Goal: Task Accomplishment & Management: Manage account settings

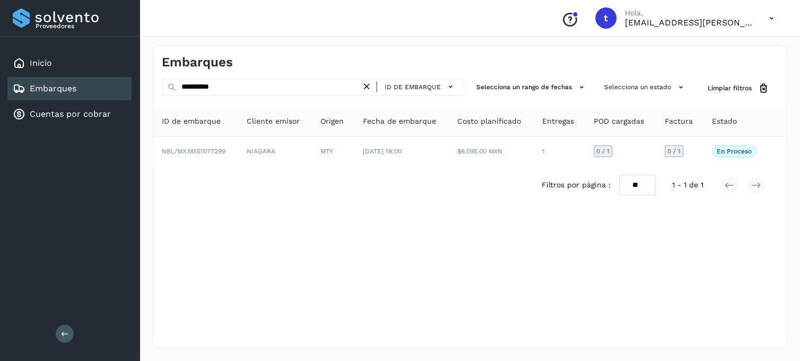
click at [463, 233] on div "**********" at bounding box center [470, 197] width 634 height 302
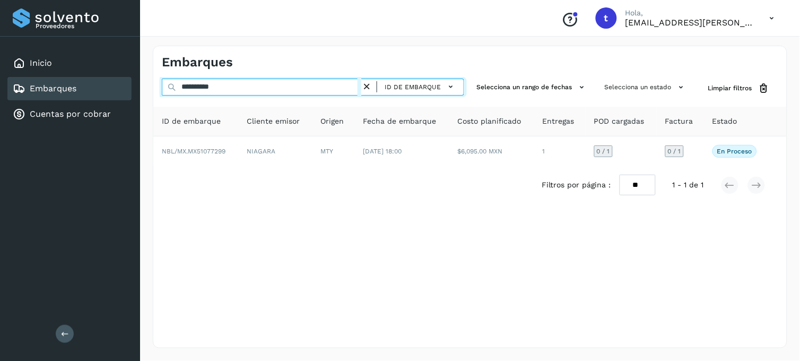
drag, startPoint x: 319, startPoint y: 81, endPoint x: 171, endPoint y: 91, distance: 148.3
click at [171, 91] on div "**********" at bounding box center [313, 89] width 302 height 20
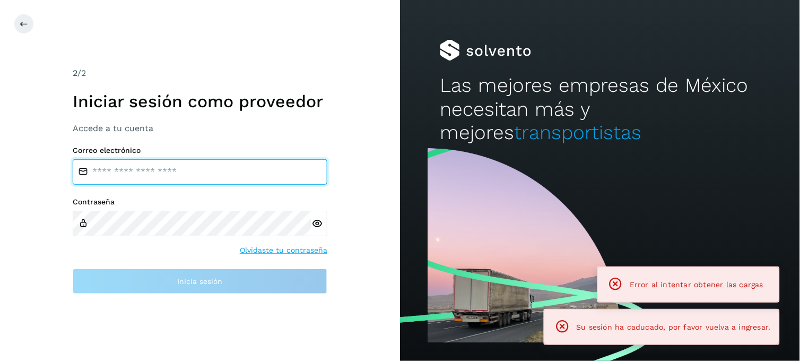
type input "**********"
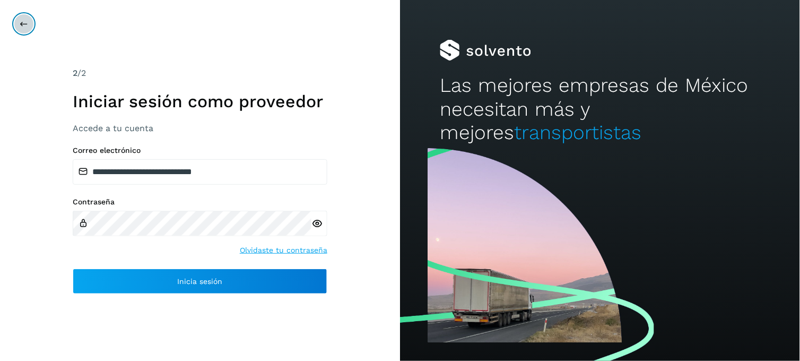
click at [27, 22] on icon at bounding box center [24, 24] width 8 height 8
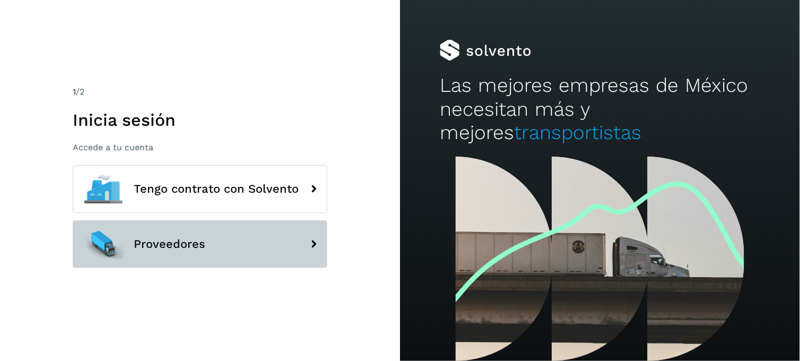
click at [245, 239] on button "Proveedores" at bounding box center [200, 244] width 255 height 48
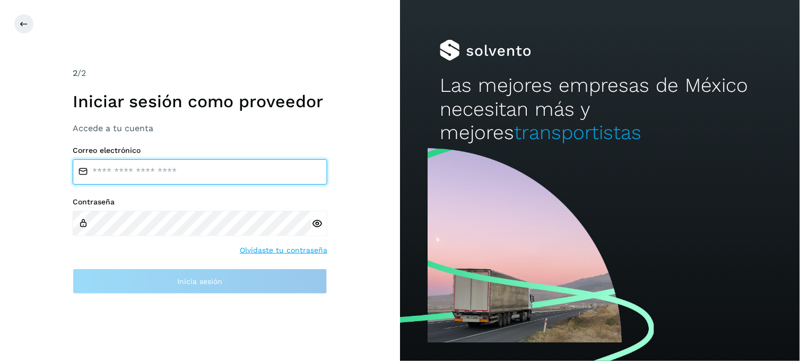
type input "**********"
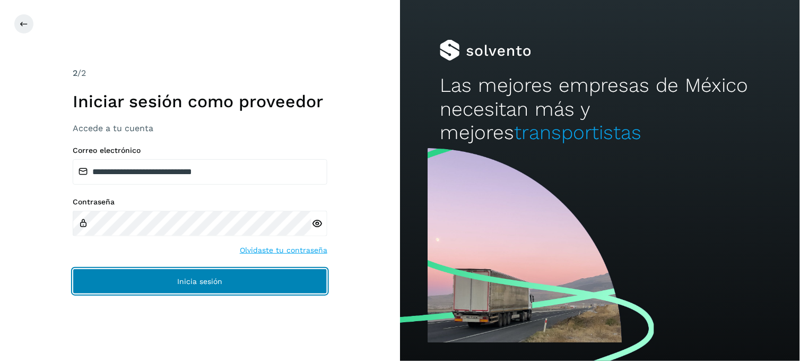
click at [220, 280] on span "Inicia sesión" at bounding box center [200, 280] width 45 height 7
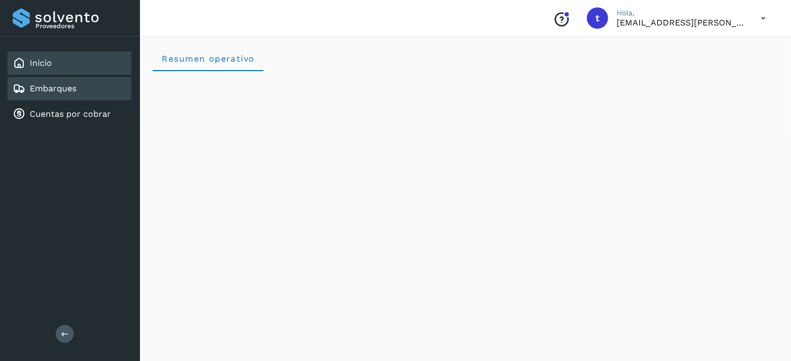
click at [82, 96] on div "Embarques" at bounding box center [69, 88] width 124 height 23
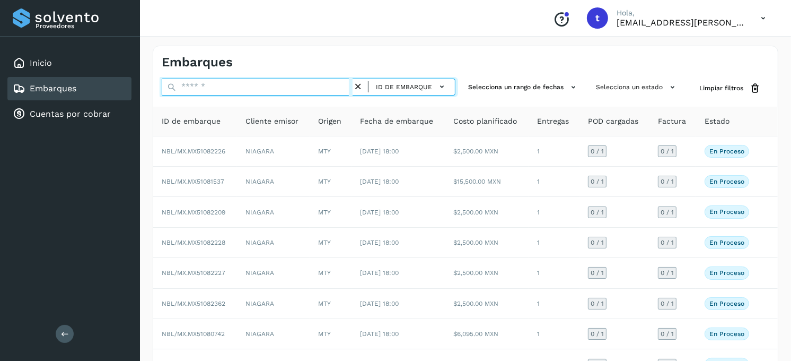
click at [258, 89] on input "text" at bounding box center [257, 87] width 191 height 17
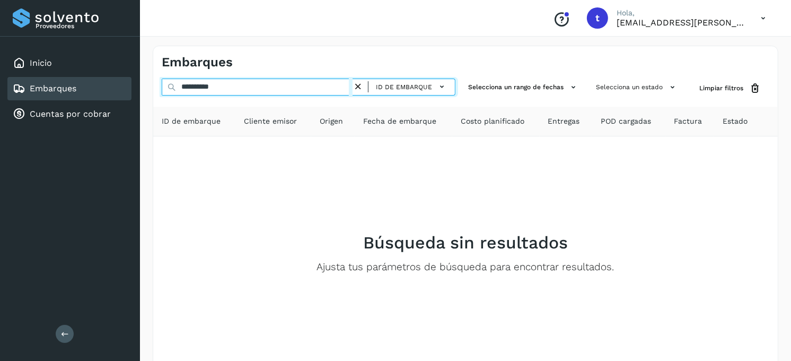
click at [209, 87] on input "**********" at bounding box center [257, 87] width 191 height 17
click at [266, 87] on input "**********" at bounding box center [257, 87] width 191 height 17
type input "**********"
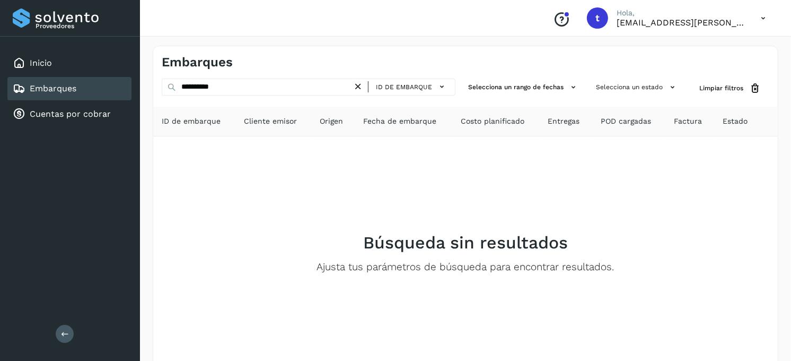
click at [363, 85] on icon at bounding box center [358, 86] width 11 height 11
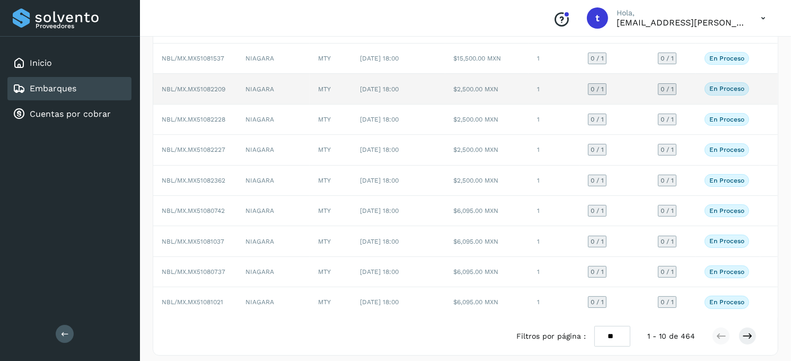
scroll to position [132, 0]
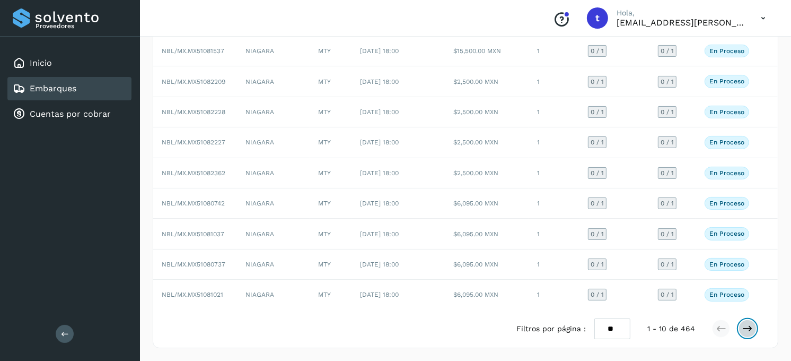
click at [754, 330] on button at bounding box center [748, 328] width 18 height 18
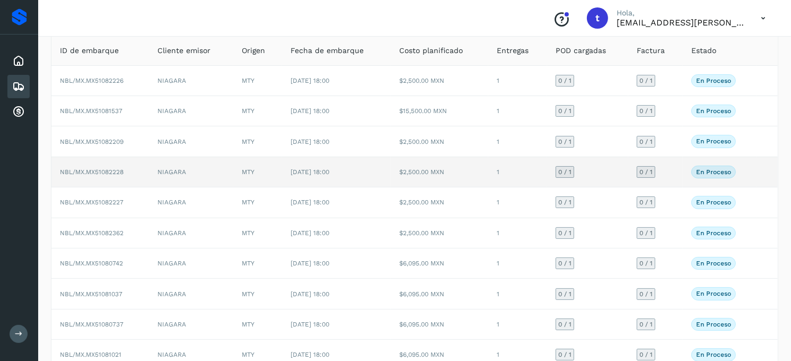
scroll to position [132, 0]
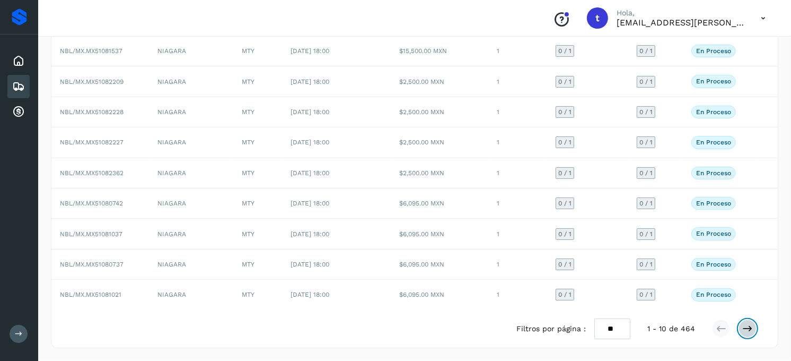
click at [752, 330] on icon at bounding box center [748, 328] width 11 height 11
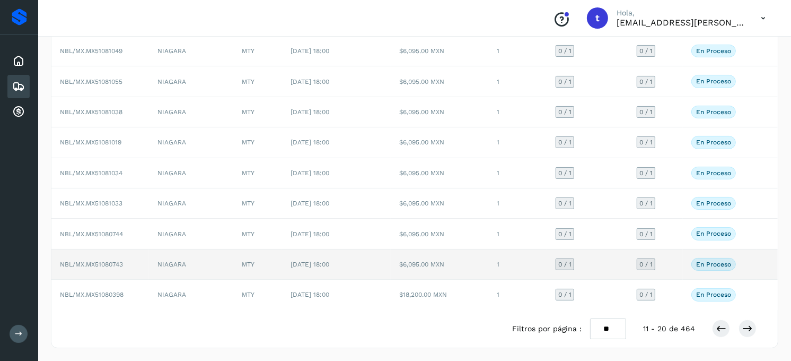
click at [710, 265] on p "En proceso" at bounding box center [713, 263] width 35 height 7
click at [713, 263] on p "En proceso" at bounding box center [713, 263] width 35 height 7
click at [112, 272] on td "NBL/MX.MX51080743" at bounding box center [100, 264] width 98 height 30
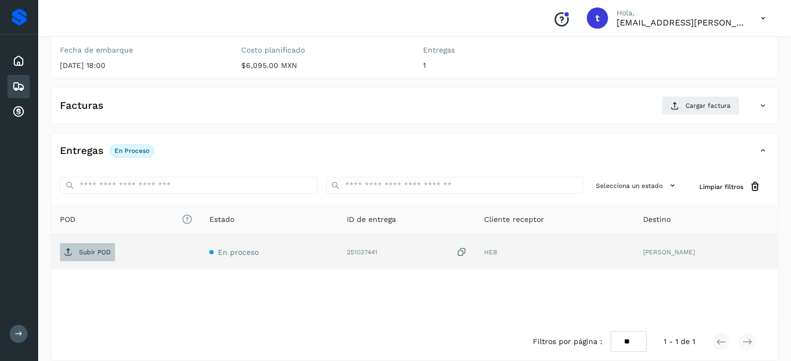
click at [91, 255] on p "Subir POD" at bounding box center [95, 251] width 32 height 7
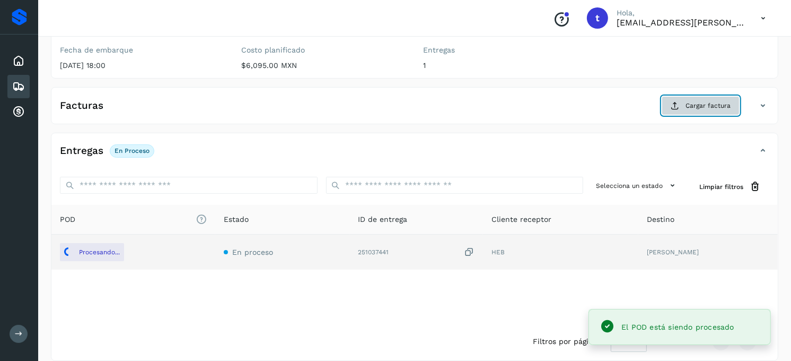
click at [711, 108] on span "Cargar factura" at bounding box center [708, 106] width 45 height 10
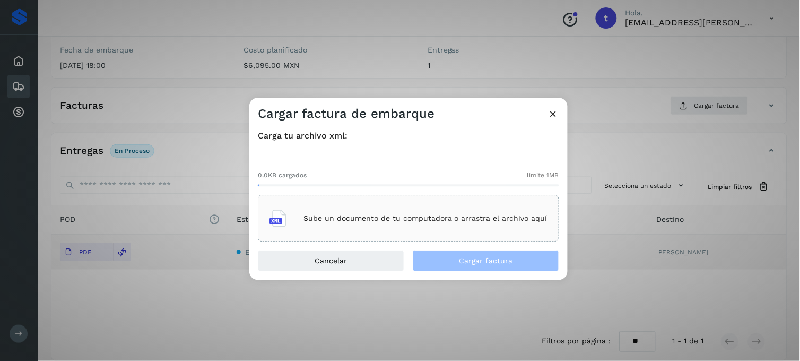
click at [294, 228] on div "Sube un documento de tu computadora o arrastra el archivo aquí" at bounding box center [408, 218] width 278 height 29
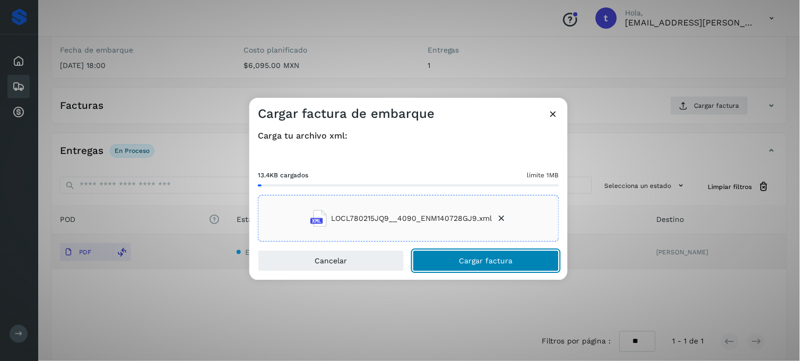
click at [501, 259] on span "Cargar factura" at bounding box center [486, 260] width 54 height 7
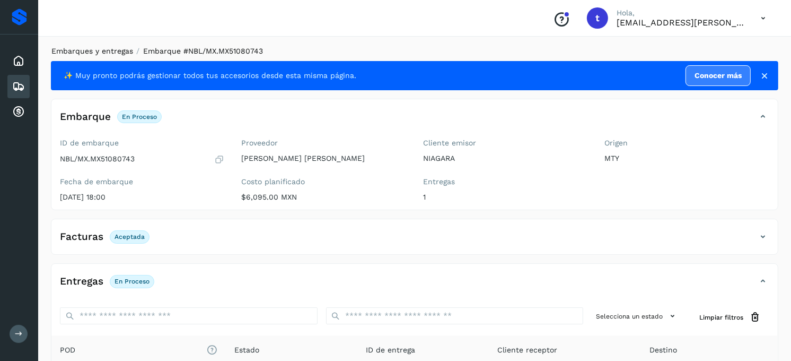
click at [115, 54] on link "Embarques y entregas" at bounding box center [92, 51] width 82 height 8
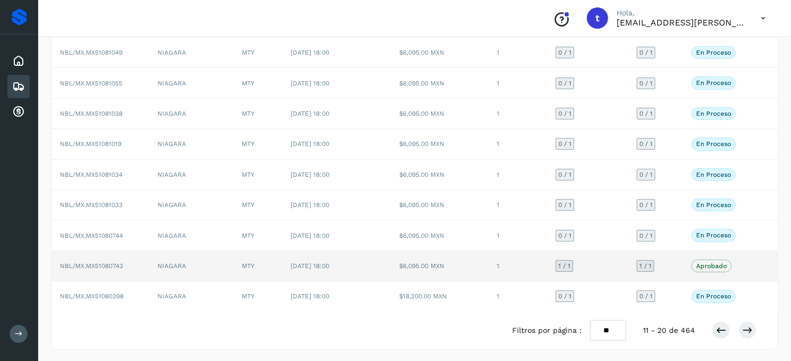
scroll to position [132, 0]
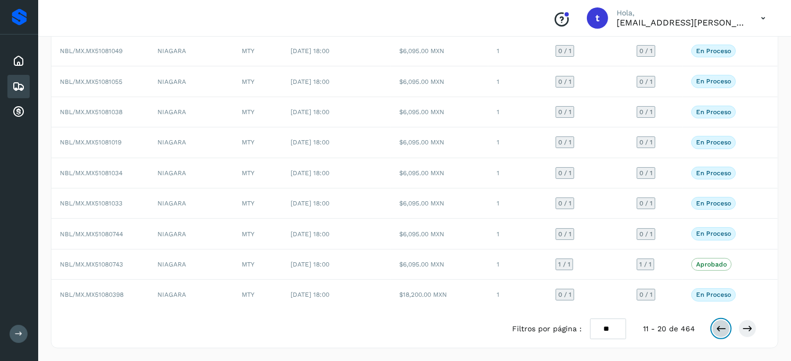
click at [722, 332] on icon at bounding box center [721, 328] width 11 height 11
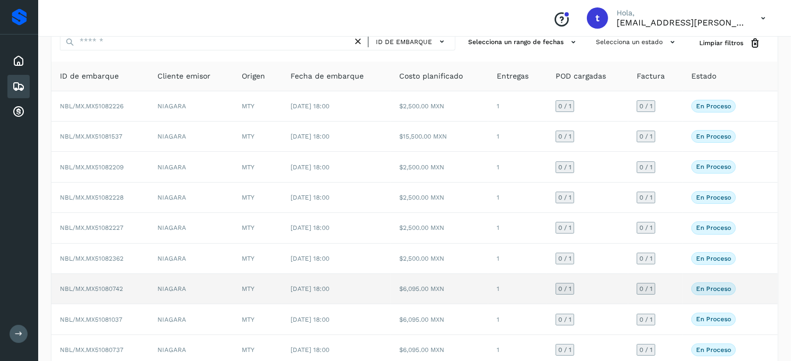
scroll to position [118, 0]
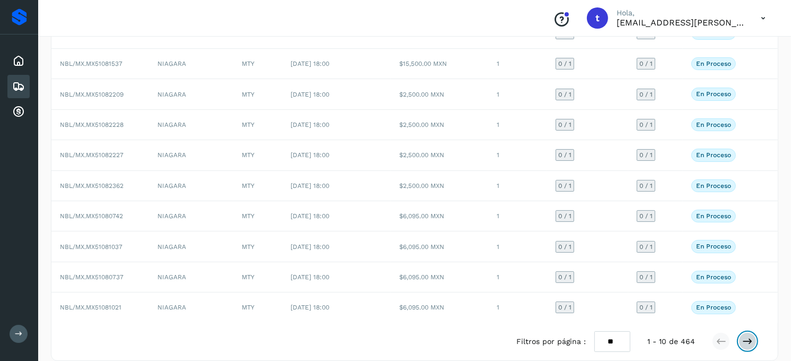
click at [751, 344] on icon at bounding box center [748, 341] width 11 height 11
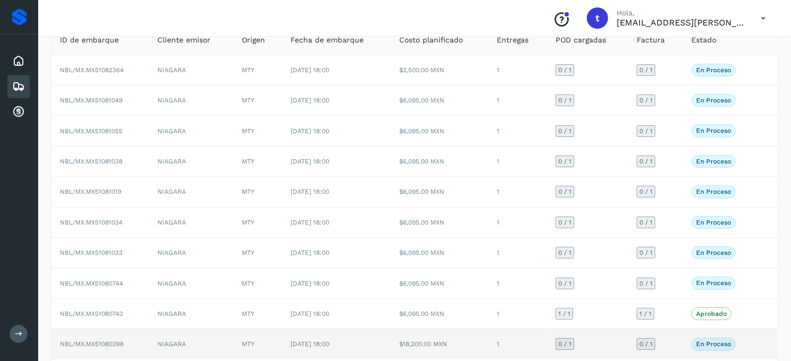
scroll to position [132, 0]
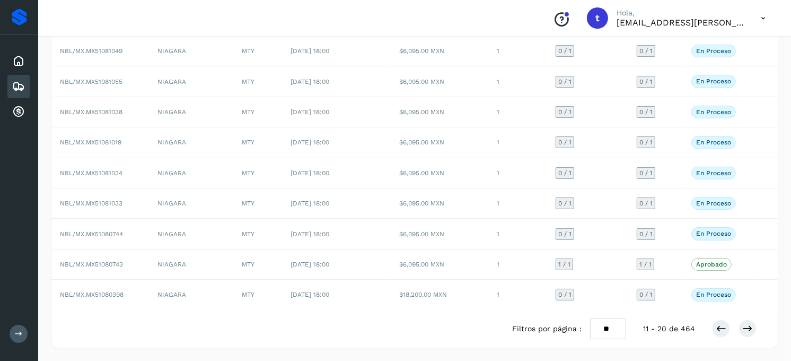
click at [719, 337] on div "Filtros por página : ** ** ** 11 - 20 de 464" at bounding box center [643, 328] width 262 height 21
click at [720, 335] on button at bounding box center [721, 328] width 18 height 18
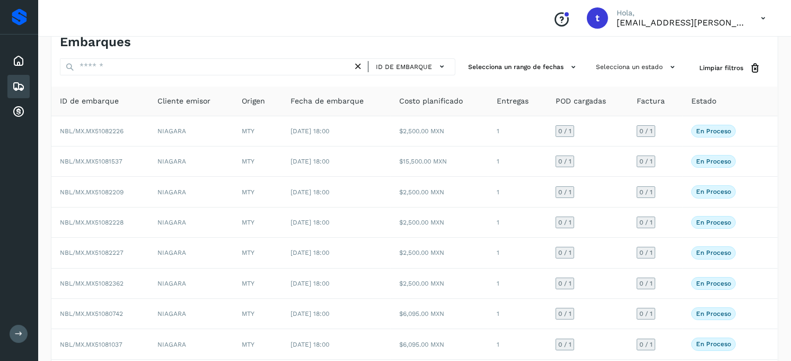
scroll to position [0, 0]
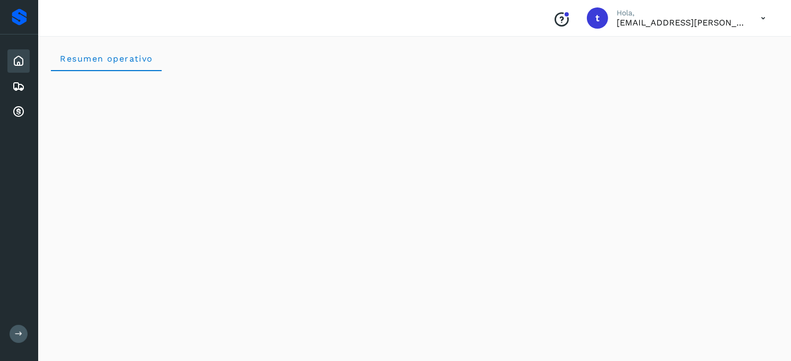
click at [18, 64] on icon at bounding box center [18, 61] width 13 height 13
click at [20, 66] on icon at bounding box center [18, 61] width 13 height 13
click at [20, 91] on icon at bounding box center [18, 86] width 13 height 13
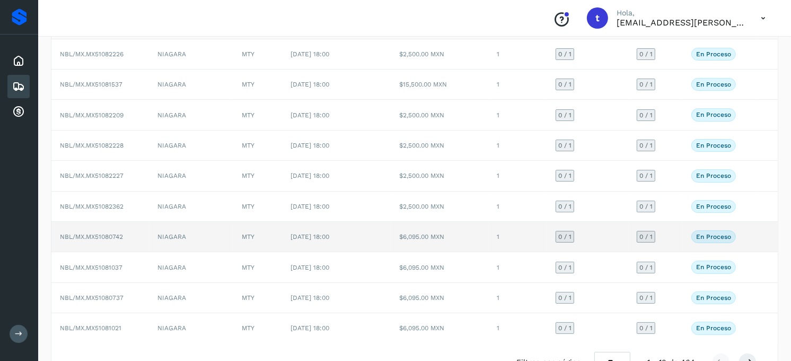
scroll to position [118, 0]
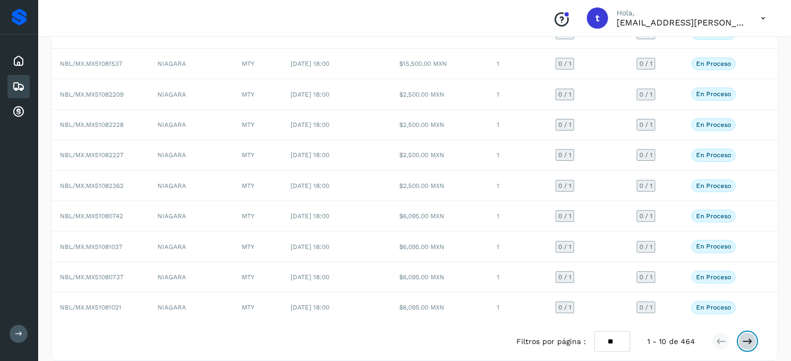
click at [750, 346] on icon at bounding box center [748, 341] width 11 height 11
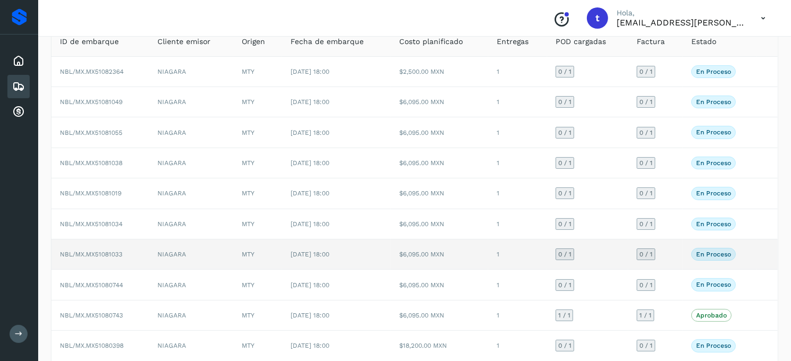
scroll to position [59, 0]
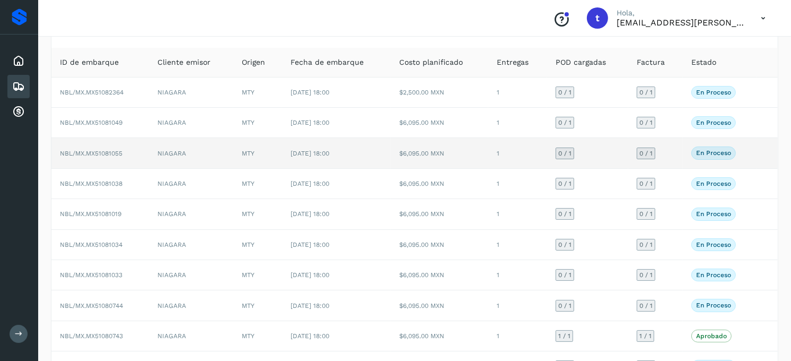
click at [101, 151] on span "NBL/MX.MX51081055" at bounding box center [91, 153] width 63 height 7
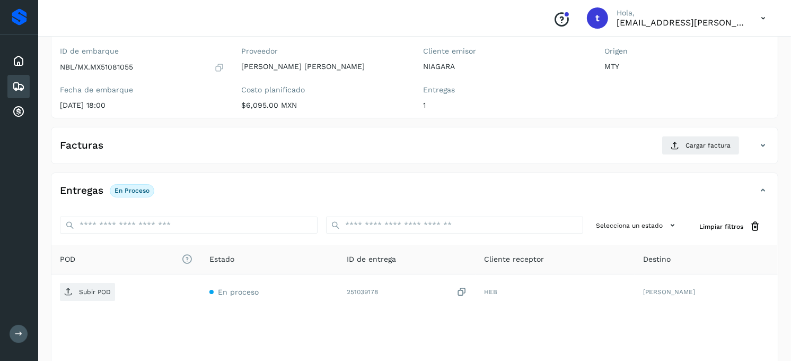
scroll to position [118, 0]
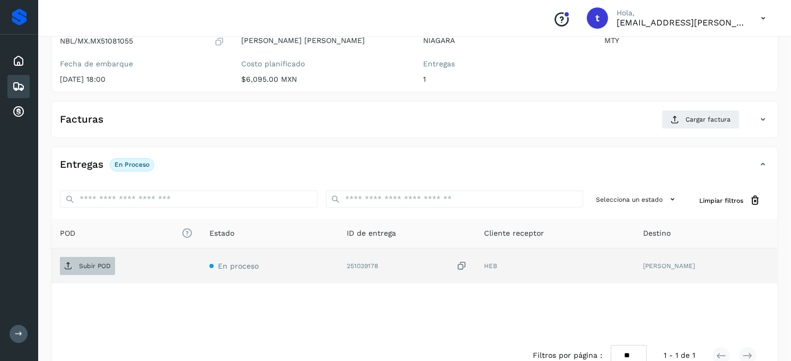
click at [92, 271] on span "Subir POD" at bounding box center [87, 265] width 55 height 17
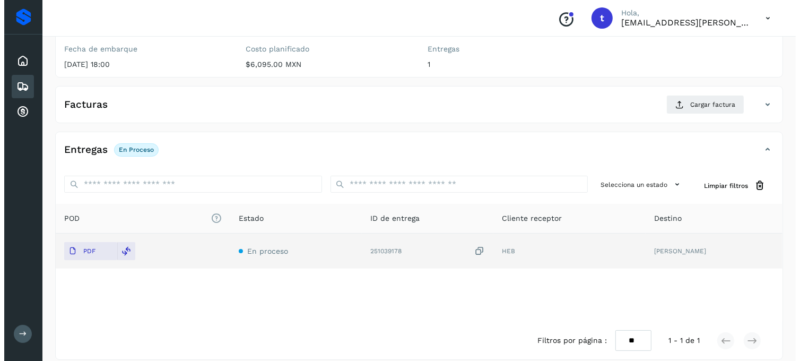
scroll to position [145, 0]
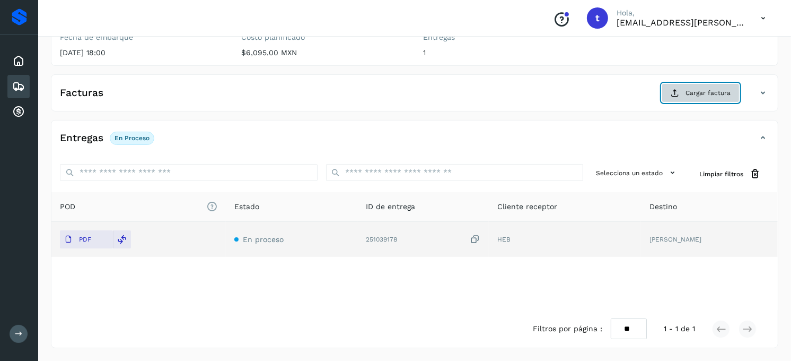
click at [715, 93] on span "Cargar factura" at bounding box center [708, 93] width 45 height 10
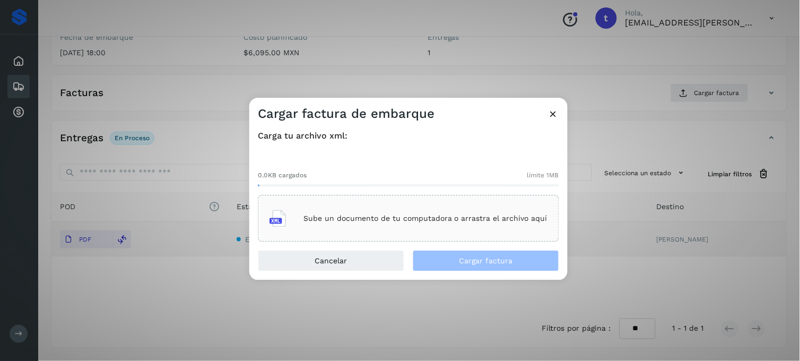
click at [408, 221] on p "Sube un documento de tu computadora o arrastra el archivo aquí" at bounding box center [425, 218] width 244 height 9
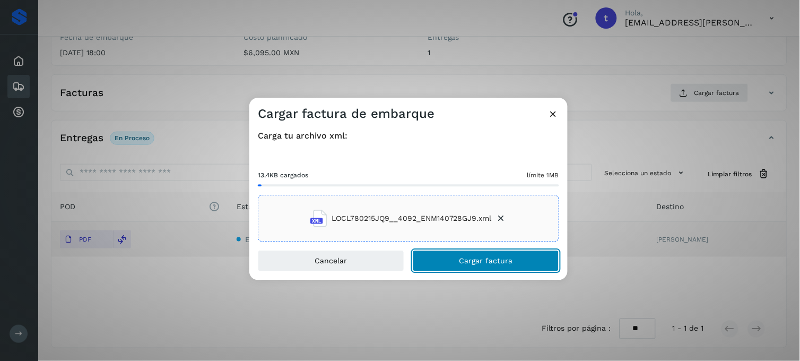
click at [470, 263] on span "Cargar factura" at bounding box center [486, 260] width 54 height 7
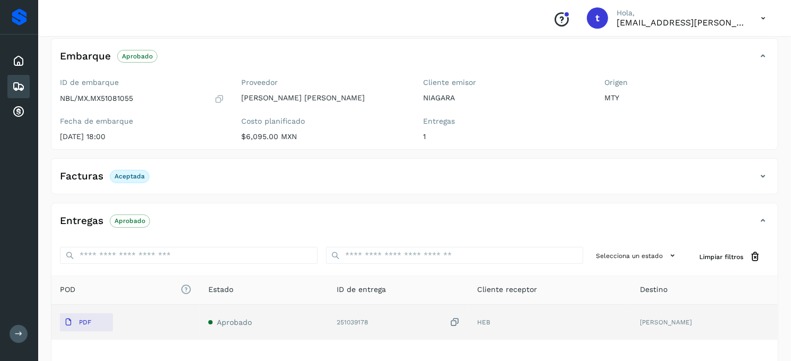
scroll to position [0, 0]
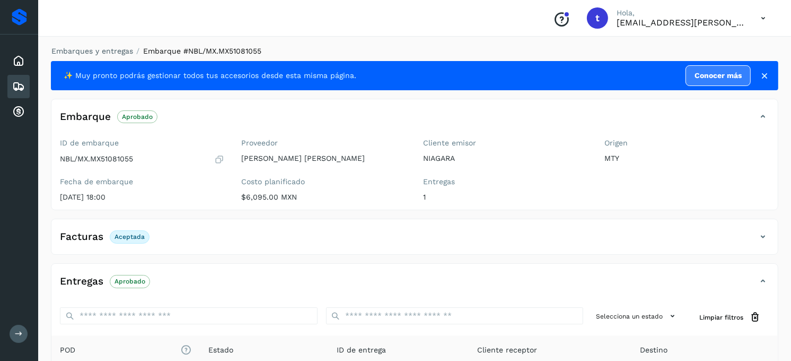
click at [88, 116] on h4 "Embarque" at bounding box center [85, 117] width 51 height 12
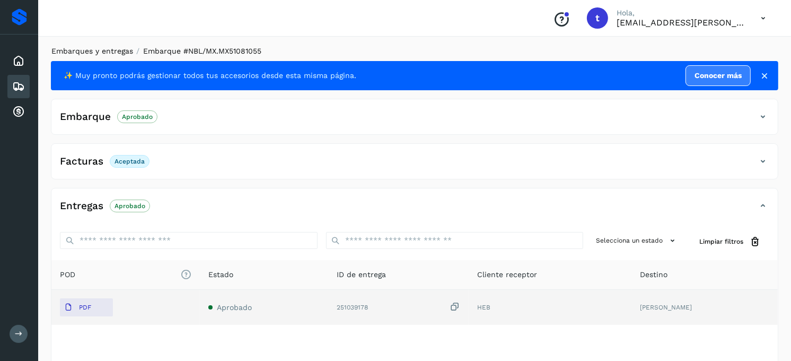
click at [63, 52] on link "Embarques y entregas" at bounding box center [92, 51] width 82 height 8
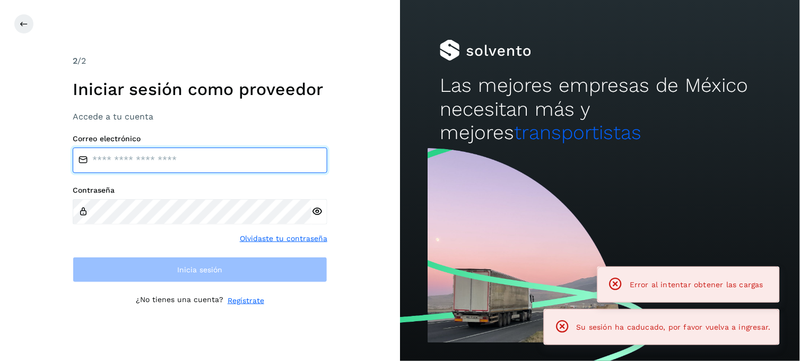
type input "**********"
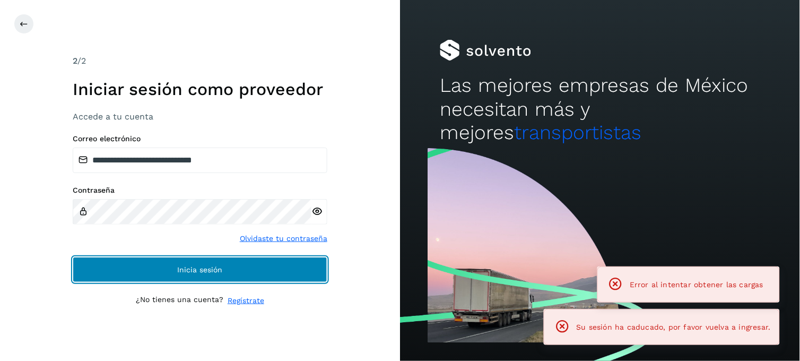
click at [203, 267] on span "Inicia sesión" at bounding box center [200, 269] width 45 height 7
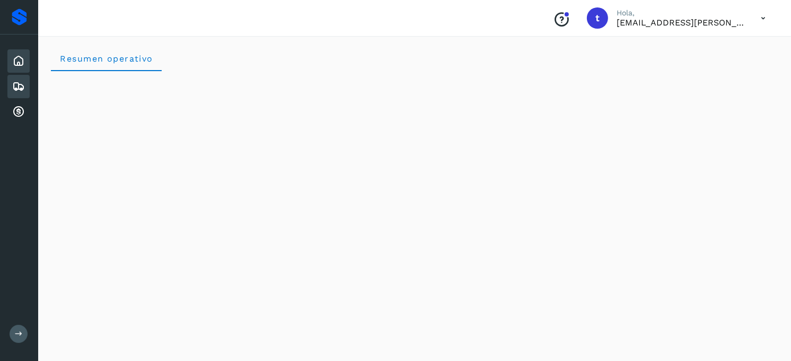
click at [14, 86] on icon at bounding box center [18, 86] width 13 height 13
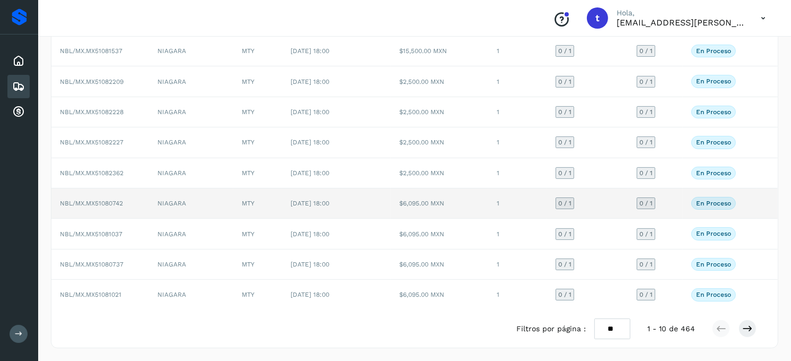
scroll to position [132, 0]
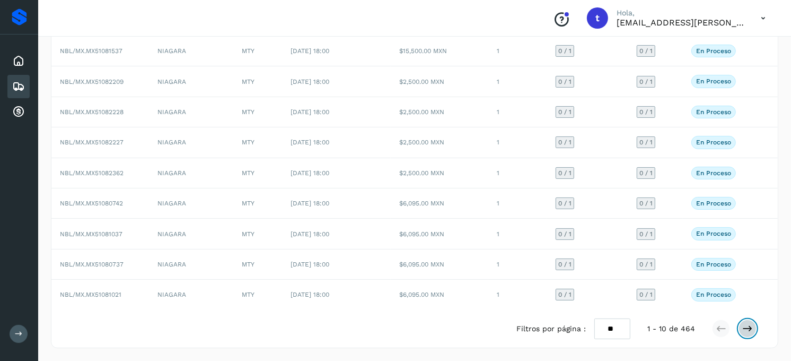
click at [750, 330] on icon at bounding box center [748, 328] width 11 height 11
click at [723, 329] on icon at bounding box center [721, 328] width 11 height 11
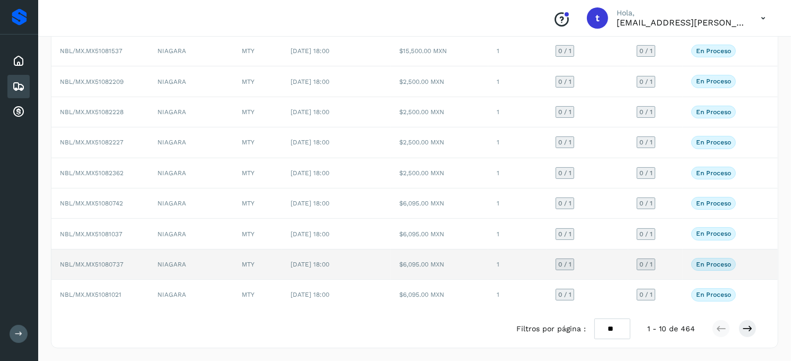
click at [108, 264] on span "NBL/MX.MX51080737" at bounding box center [92, 263] width 64 height 7
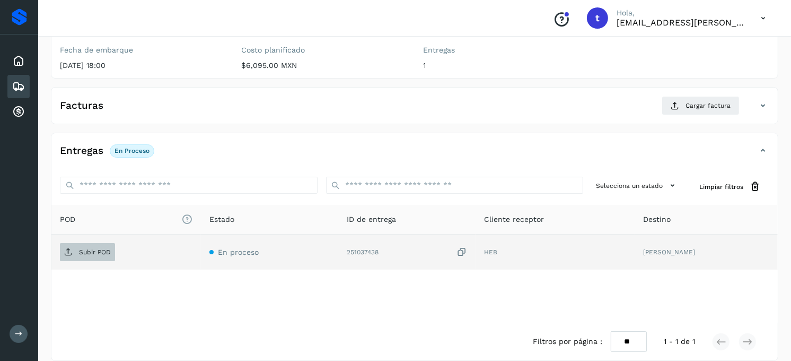
click at [86, 255] on p "Subir POD" at bounding box center [95, 251] width 32 height 7
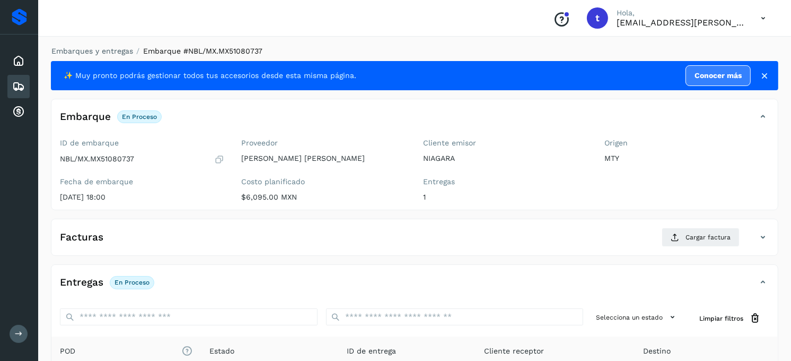
click at [86, 118] on h4 "Embarque" at bounding box center [85, 117] width 51 height 12
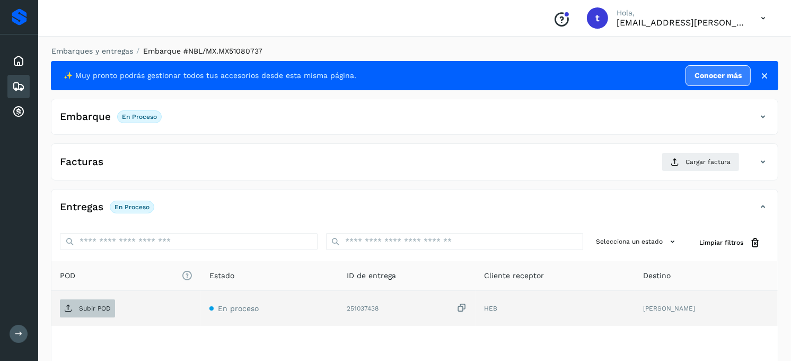
click at [92, 307] on p "Subir POD" at bounding box center [95, 307] width 32 height 7
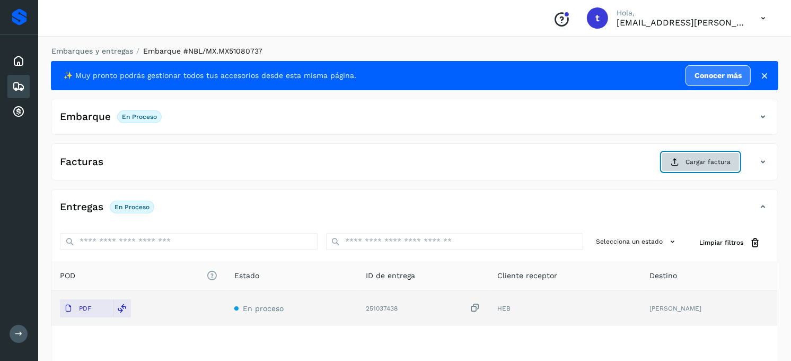
click at [717, 162] on span "Cargar factura" at bounding box center [708, 162] width 45 height 10
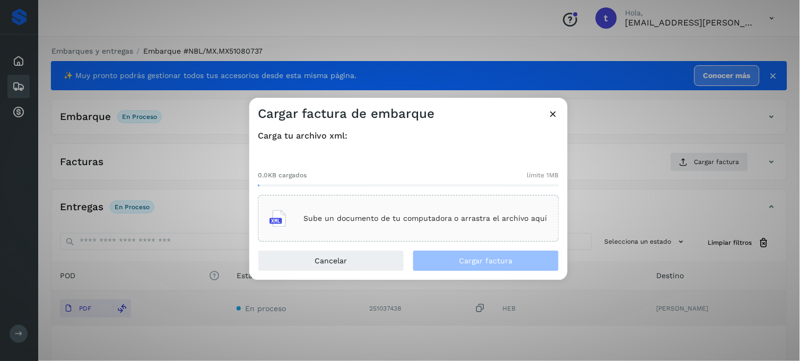
click at [397, 235] on div "Sube un documento de tu computadora o arrastra el archivo aquí" at bounding box center [408, 218] width 301 height 47
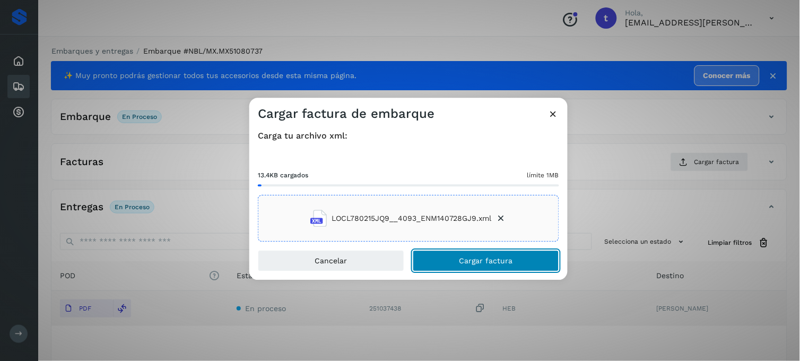
click at [487, 263] on span "Cargar factura" at bounding box center [486, 260] width 54 height 7
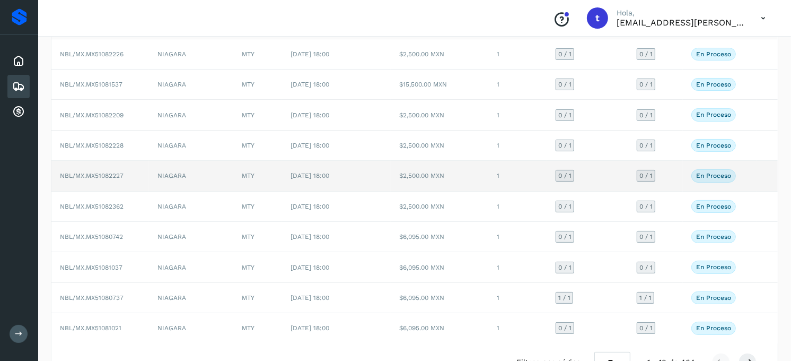
scroll to position [118, 0]
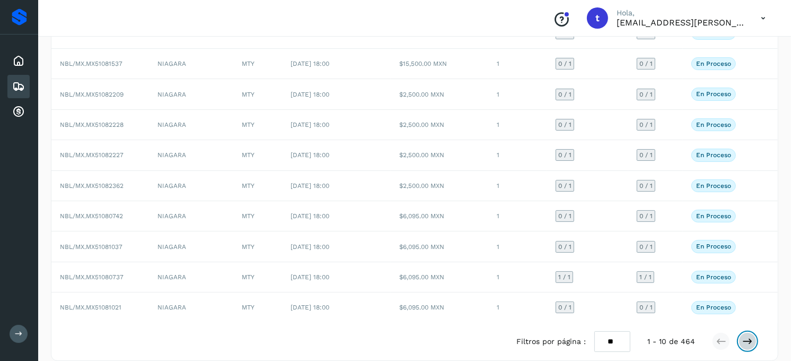
click at [754, 345] on button at bounding box center [748, 341] width 18 height 18
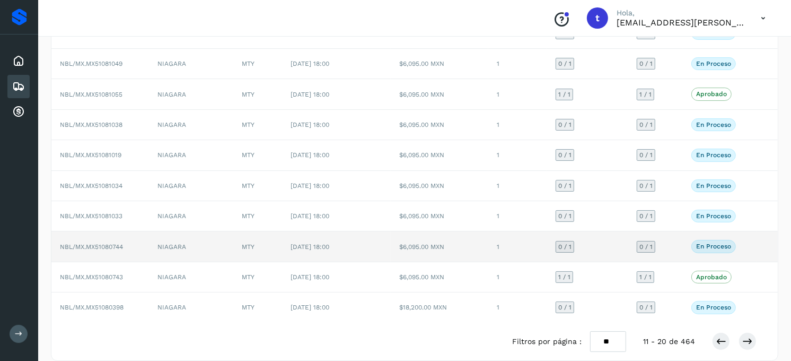
click at [125, 252] on td "NBL/MX.MX51080744" at bounding box center [100, 246] width 98 height 30
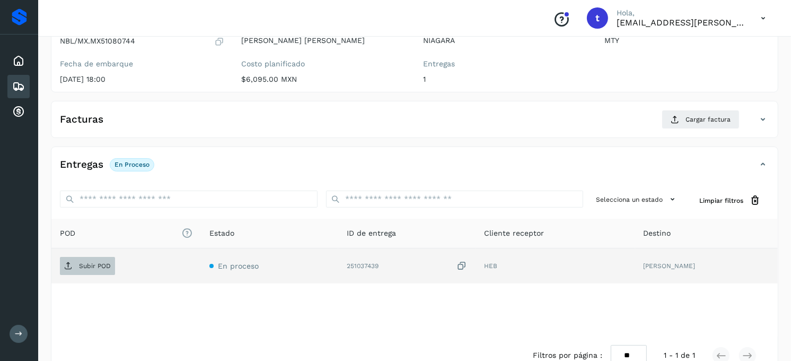
click at [89, 273] on span "Subir POD" at bounding box center [87, 265] width 55 height 17
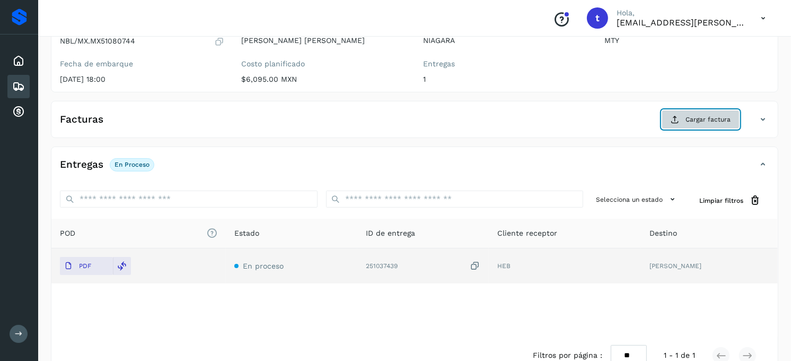
click at [699, 122] on span "Cargar factura" at bounding box center [708, 120] width 45 height 10
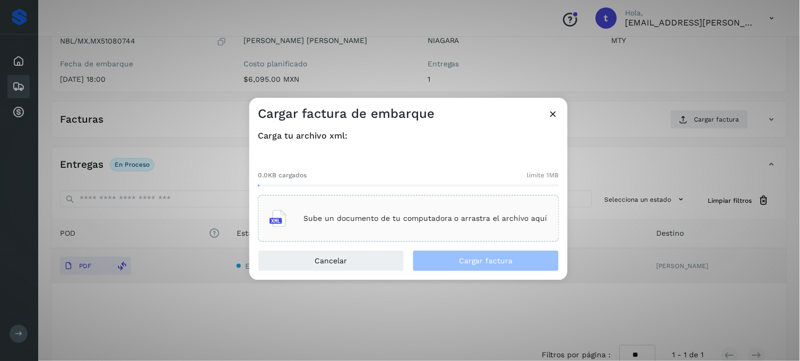
click at [408, 225] on div "Sube un documento de tu computadora o arrastra el archivo aquí" at bounding box center [408, 218] width 278 height 29
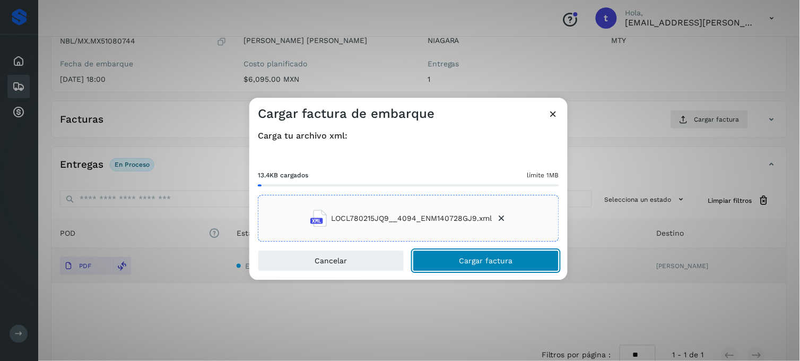
click at [478, 262] on span "Cargar factura" at bounding box center [486, 260] width 54 height 7
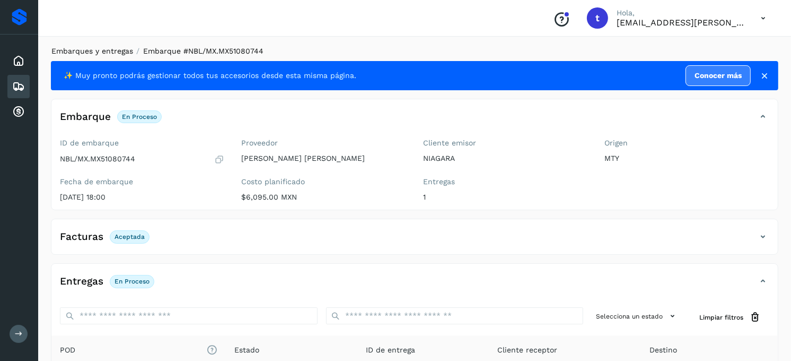
click at [117, 52] on link "Embarques y entregas" at bounding box center [92, 51] width 82 height 8
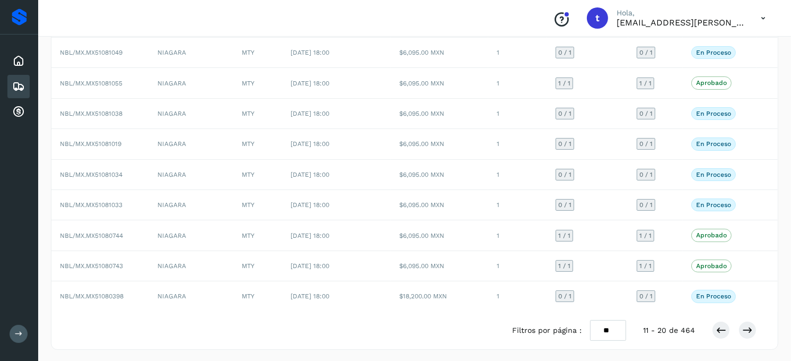
scroll to position [132, 0]
click at [721, 329] on icon at bounding box center [721, 328] width 11 height 11
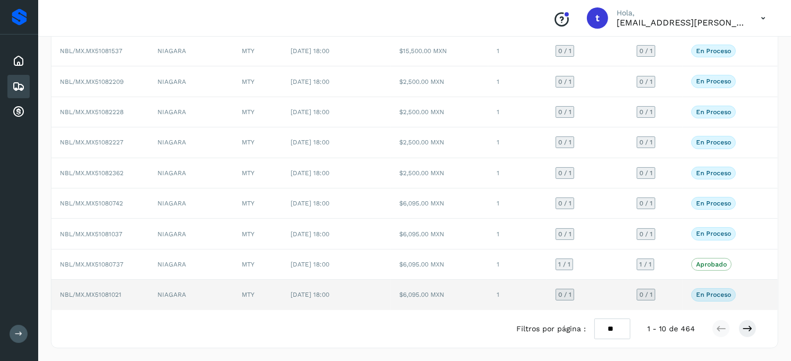
click at [104, 295] on span "NBL/MX.MX51081021" at bounding box center [91, 294] width 62 height 7
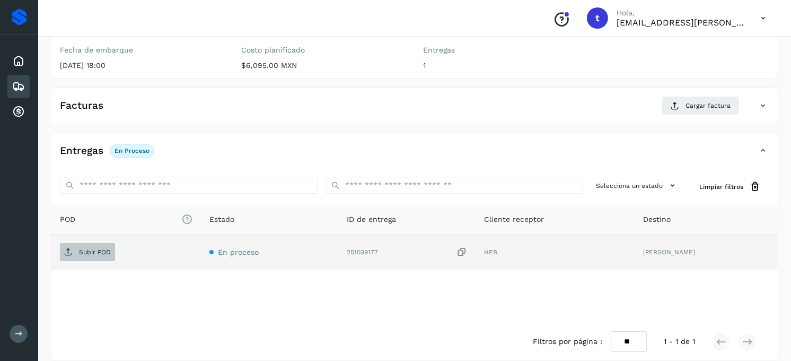
click at [101, 245] on span "Subir POD" at bounding box center [87, 251] width 55 height 17
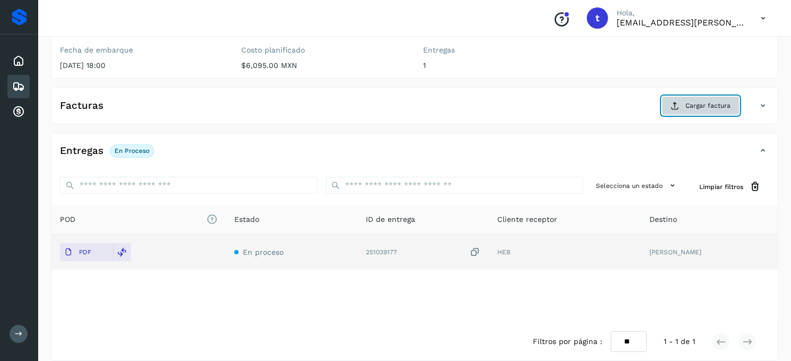
click at [690, 108] on span "Cargar factura" at bounding box center [708, 106] width 45 height 10
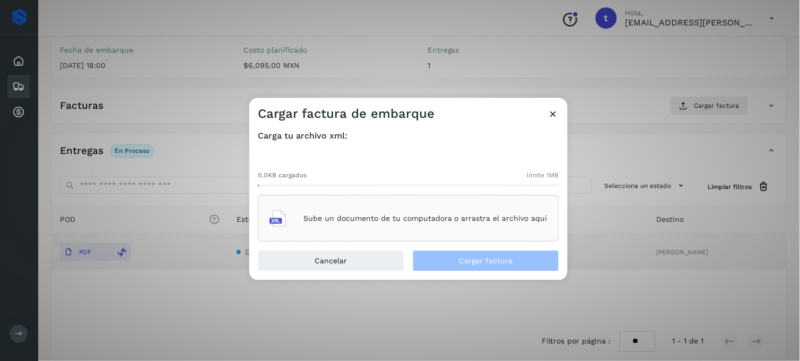
click at [383, 218] on p "Sube un documento de tu computadora o arrastra el archivo aquí" at bounding box center [425, 218] width 244 height 9
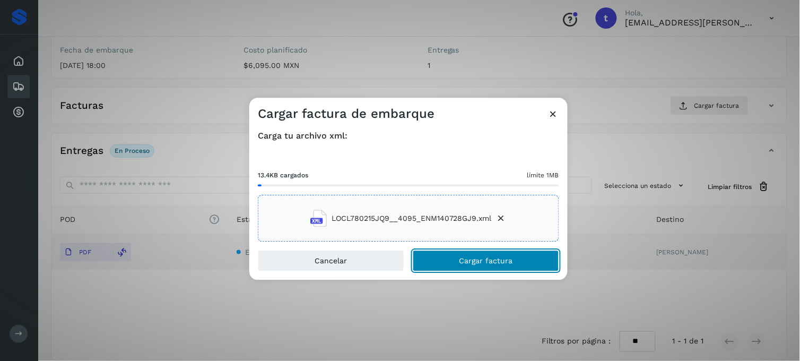
click at [504, 260] on span "Cargar factura" at bounding box center [486, 260] width 54 height 7
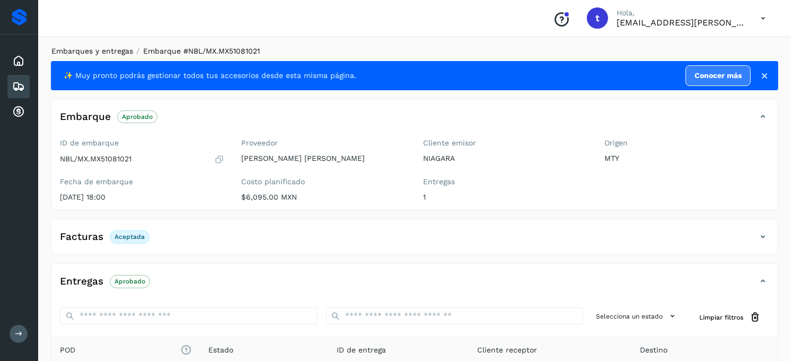
click at [99, 52] on link "Embarques y entregas" at bounding box center [92, 51] width 82 height 8
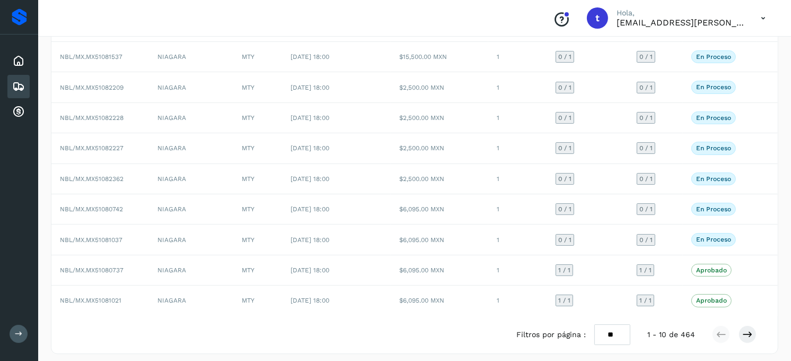
scroll to position [132, 0]
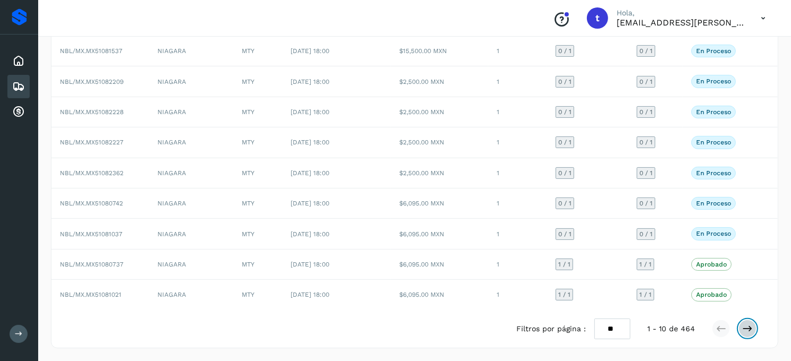
click at [755, 332] on button at bounding box center [748, 328] width 18 height 18
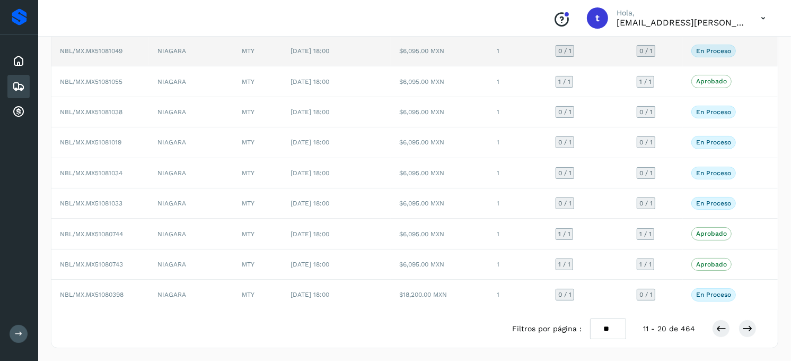
click at [112, 54] on td "NBL/MX.MX51081049" at bounding box center [100, 51] width 98 height 30
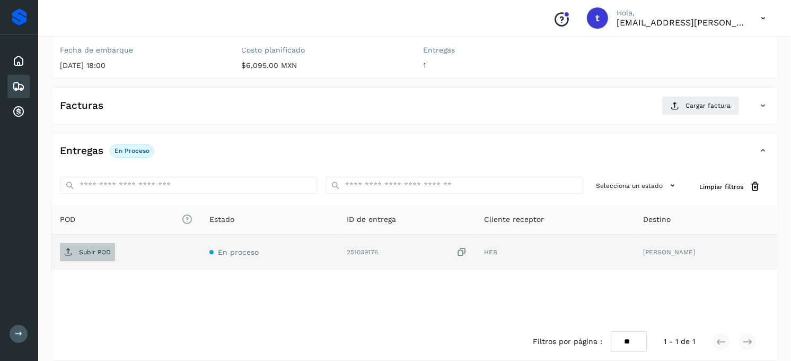
click at [102, 252] on p "Subir POD" at bounding box center [95, 251] width 32 height 7
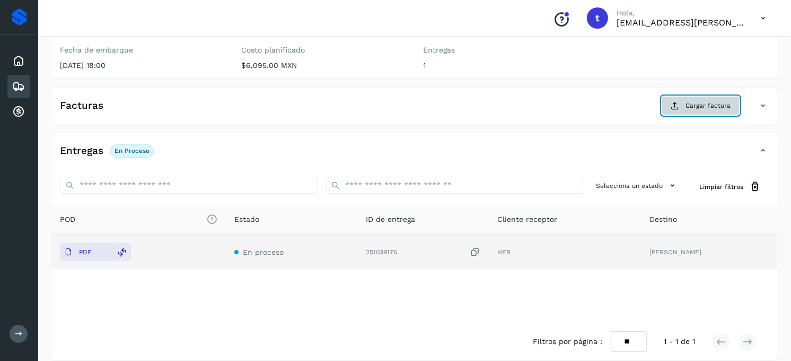
click at [713, 110] on button "Cargar factura" at bounding box center [701, 105] width 78 height 19
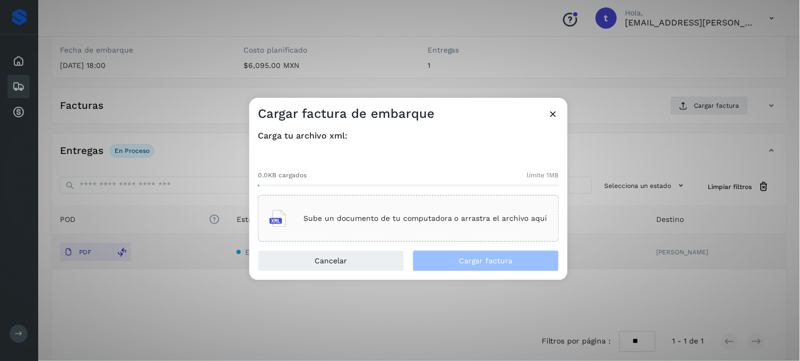
click at [437, 224] on div "Sube un documento de tu computadora o arrastra el archivo aquí" at bounding box center [408, 218] width 278 height 29
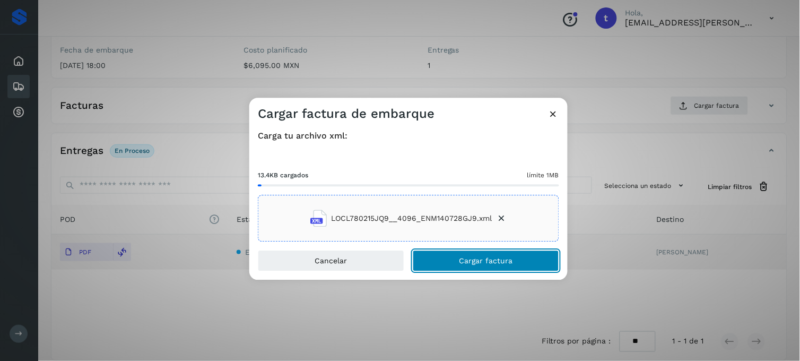
click at [473, 266] on button "Cargar factura" at bounding box center [486, 260] width 146 height 21
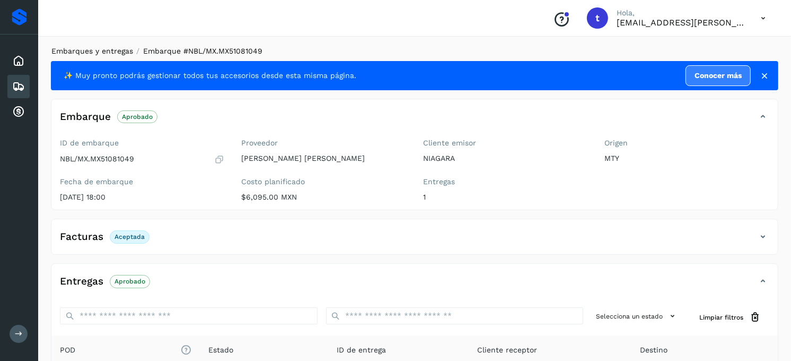
click at [96, 49] on link "Embarques y entregas" at bounding box center [92, 51] width 82 height 8
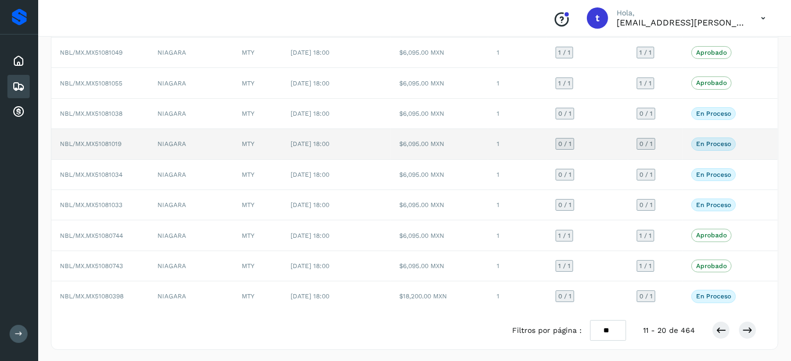
scroll to position [132, 0]
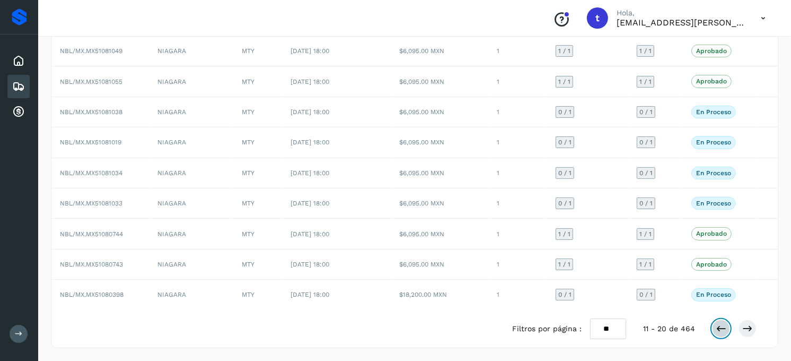
click at [722, 332] on icon at bounding box center [721, 328] width 11 height 11
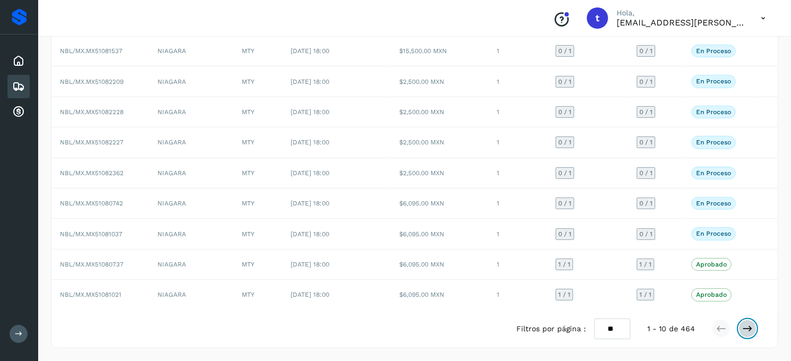
click at [751, 332] on icon at bounding box center [748, 328] width 11 height 11
click at [751, 329] on icon at bounding box center [748, 328] width 11 height 11
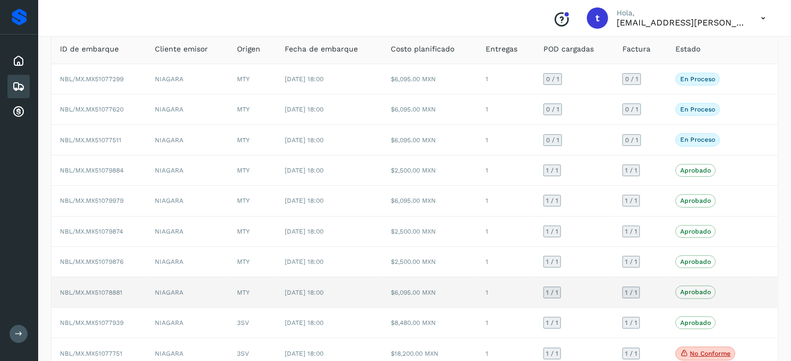
scroll to position [133, 0]
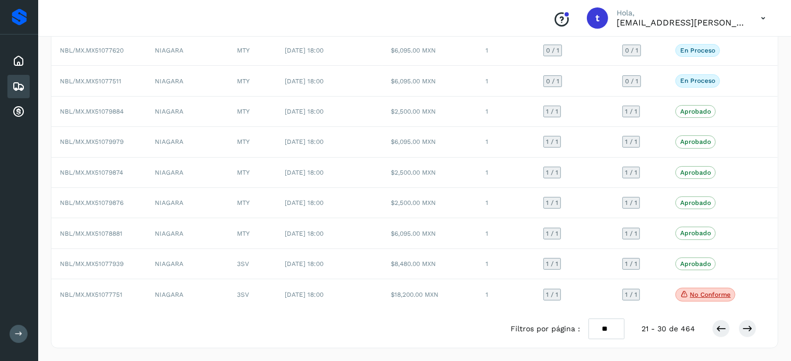
click at [718, 337] on div "Filtros por página : ** ** ** 21 - 30 de 464" at bounding box center [642, 328] width 263 height 21
click at [720, 330] on icon at bounding box center [721, 328] width 11 height 11
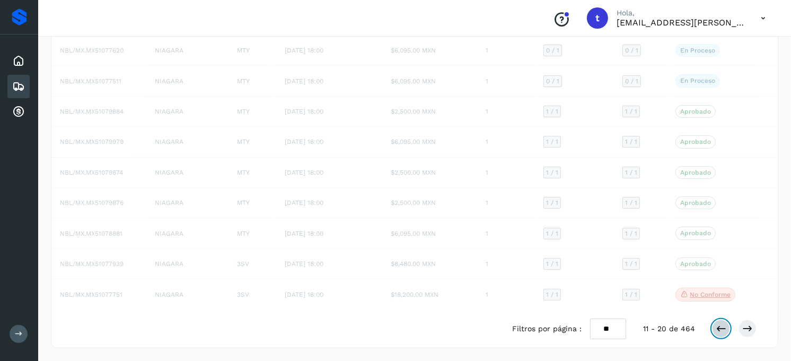
scroll to position [132, 0]
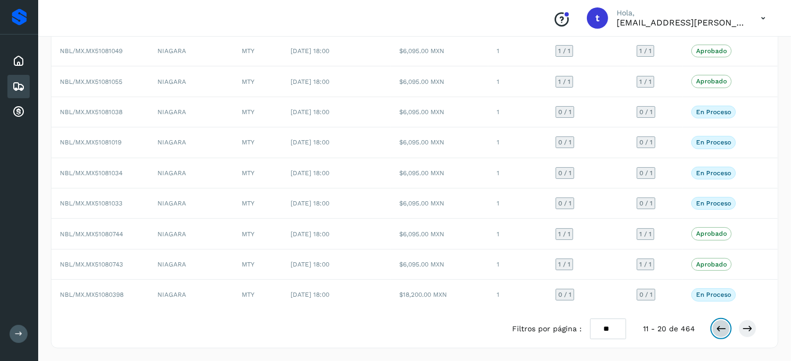
click at [724, 330] on icon at bounding box center [721, 328] width 11 height 11
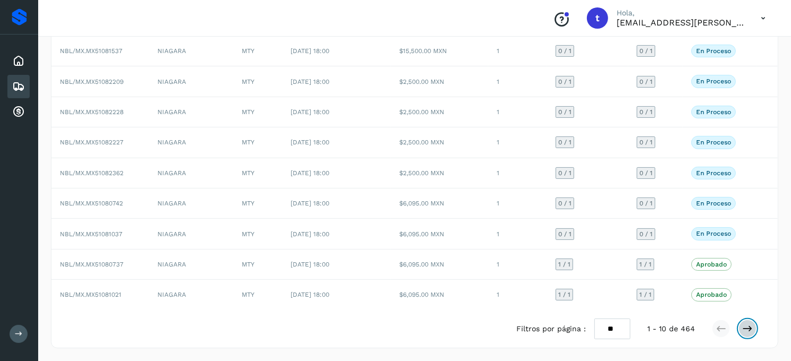
click at [754, 333] on button at bounding box center [748, 328] width 18 height 18
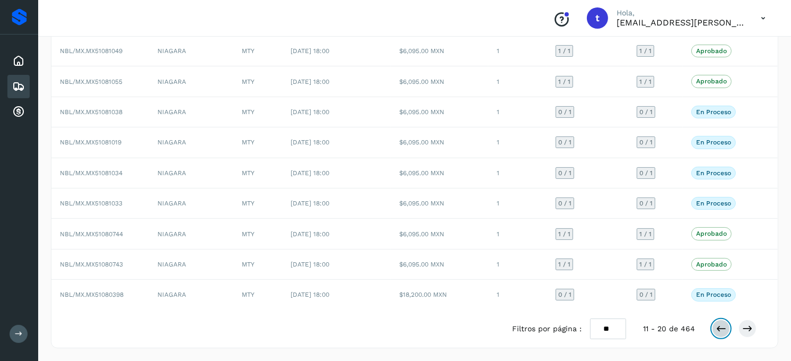
click at [725, 329] on icon at bounding box center [721, 328] width 11 height 11
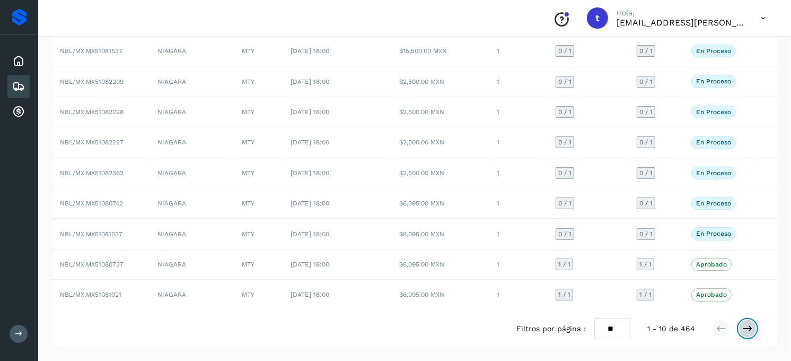
click at [751, 329] on icon at bounding box center [748, 328] width 11 height 11
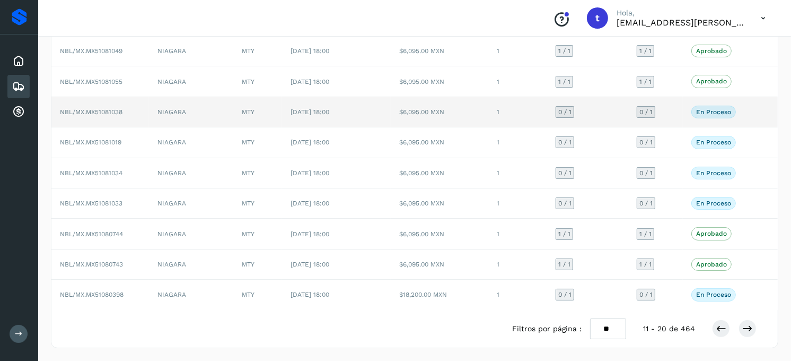
click at [108, 115] on td "NBL/MX.MX51081038" at bounding box center [100, 112] width 98 height 30
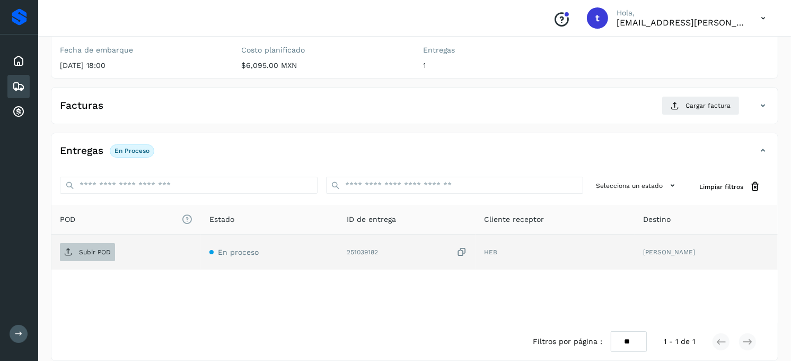
click at [107, 252] on p "Subir POD" at bounding box center [95, 251] width 32 height 7
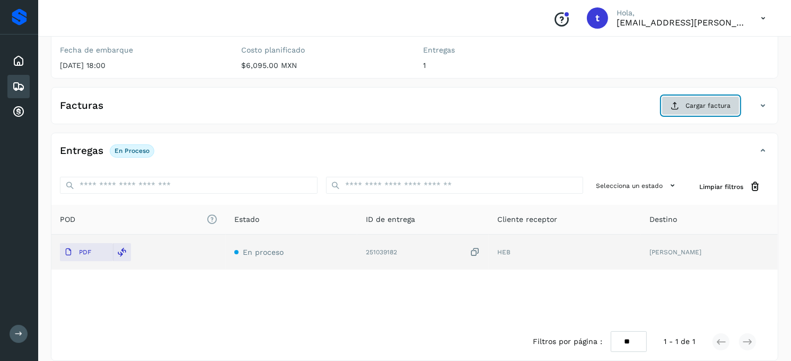
click at [709, 107] on span "Cargar factura" at bounding box center [708, 106] width 45 height 10
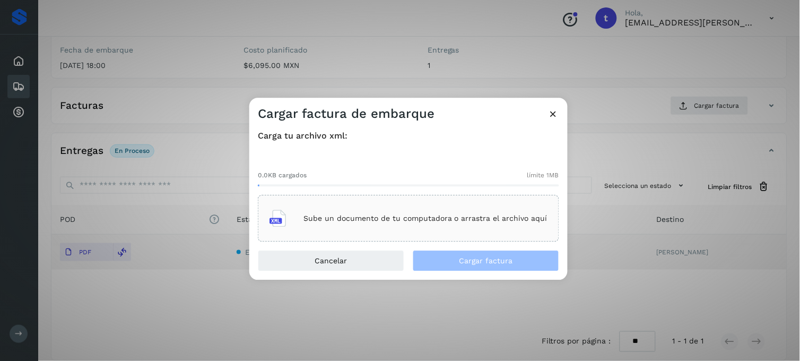
click at [337, 215] on p "Sube un documento de tu computadora o arrastra el archivo aquí" at bounding box center [425, 218] width 244 height 9
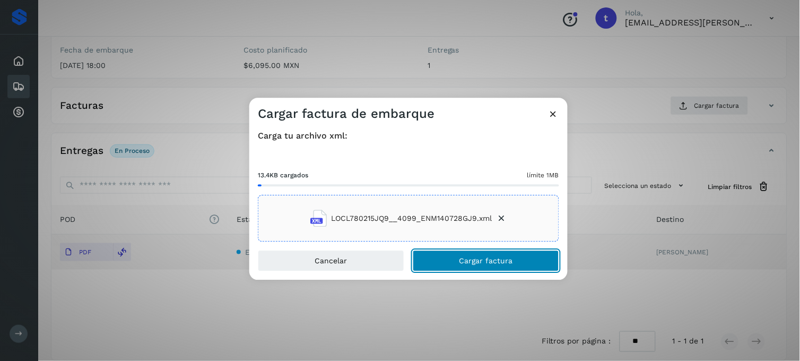
click at [478, 259] on span "Cargar factura" at bounding box center [486, 260] width 54 height 7
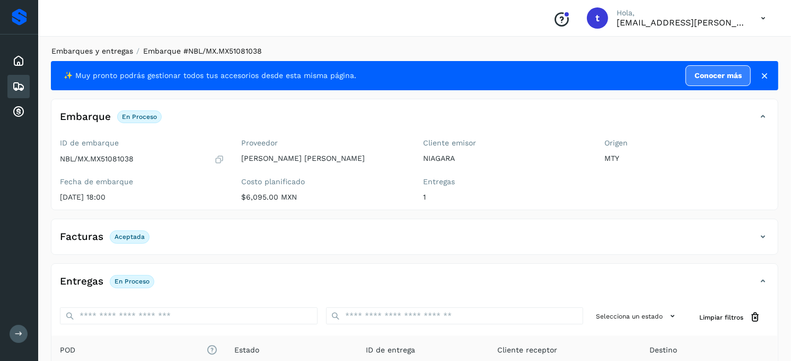
click at [103, 47] on link "Embarques y entregas" at bounding box center [92, 51] width 82 height 8
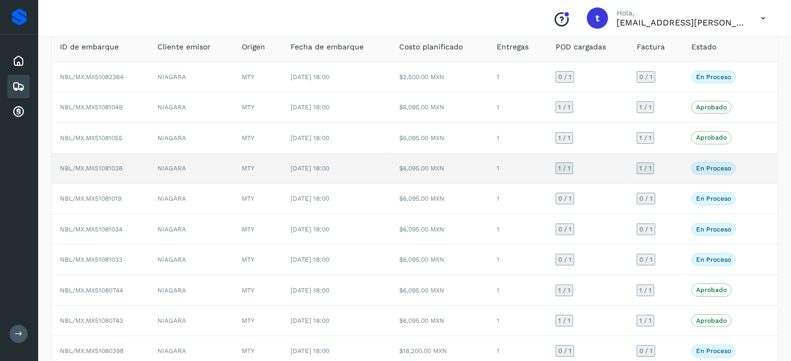
scroll to position [118, 0]
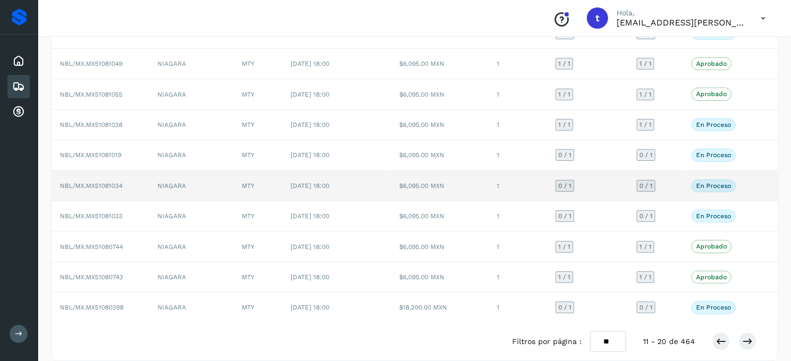
click at [118, 192] on td "NBL/MX.MX51081034" at bounding box center [100, 186] width 98 height 30
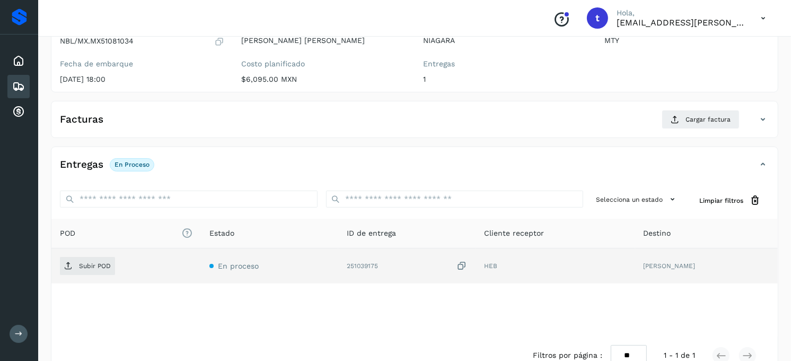
click at [119, 266] on div "Subir POD" at bounding box center [126, 266] width 133 height 18
click at [101, 267] on p "Subir POD" at bounding box center [95, 265] width 32 height 7
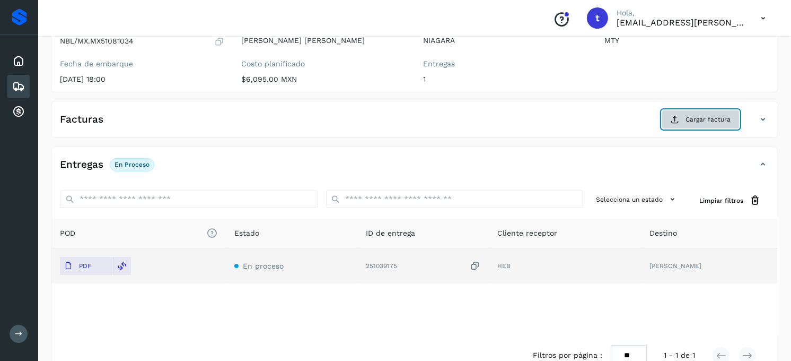
click at [718, 119] on span "Cargar factura" at bounding box center [708, 120] width 45 height 10
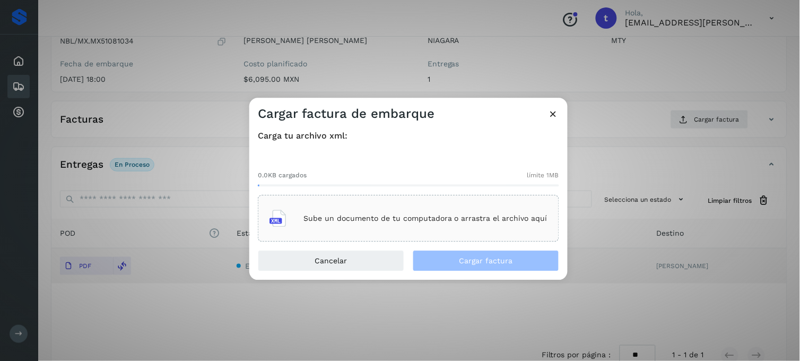
click at [388, 214] on p "Sube un documento de tu computadora o arrastra el archivo aquí" at bounding box center [425, 218] width 244 height 9
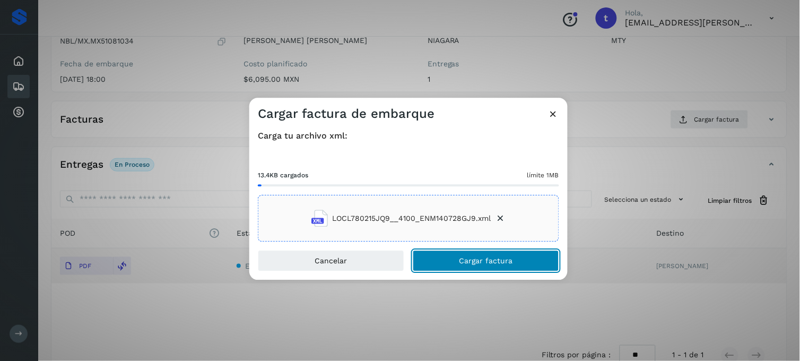
click at [484, 263] on span "Cargar factura" at bounding box center [486, 260] width 54 height 7
